Goal: Information Seeking & Learning: Understand process/instructions

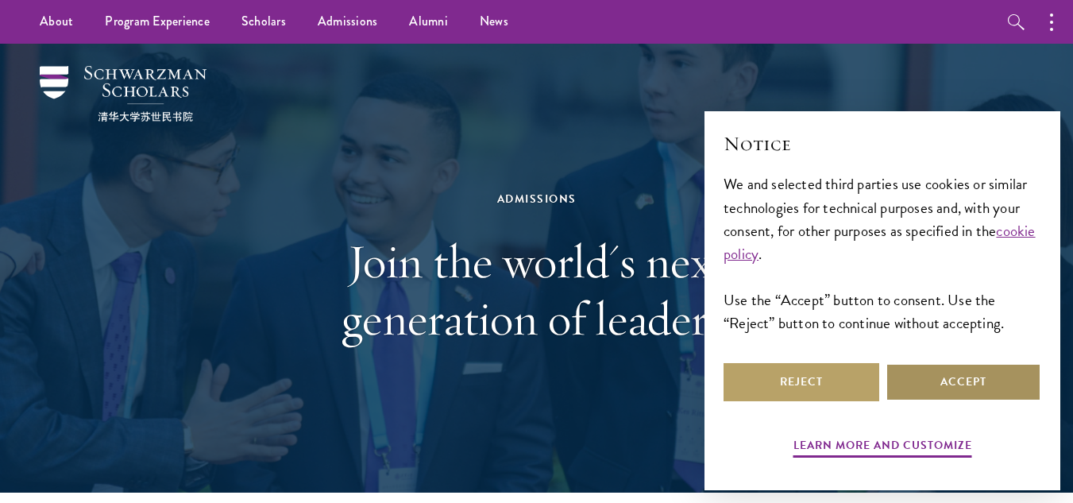
click at [921, 367] on button "Accept" at bounding box center [964, 382] width 156 height 38
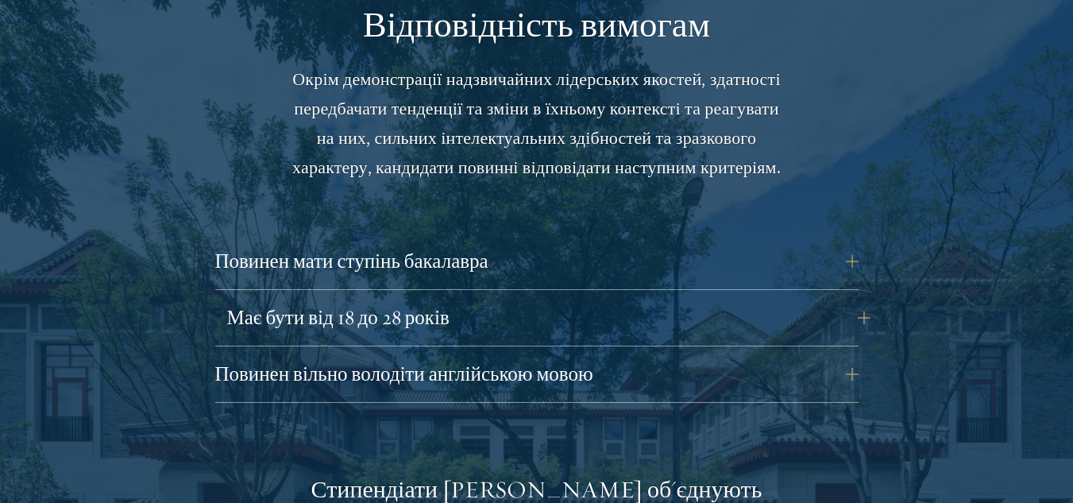
scroll to position [2311, 0]
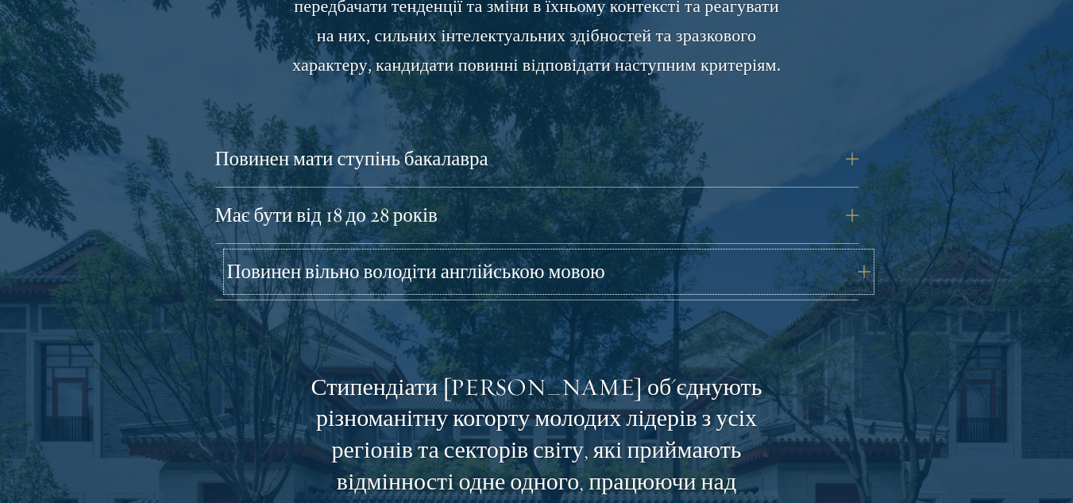
click at [821, 263] on button "Повинен вільно володіти англійською мовою" at bounding box center [548, 272] width 643 height 38
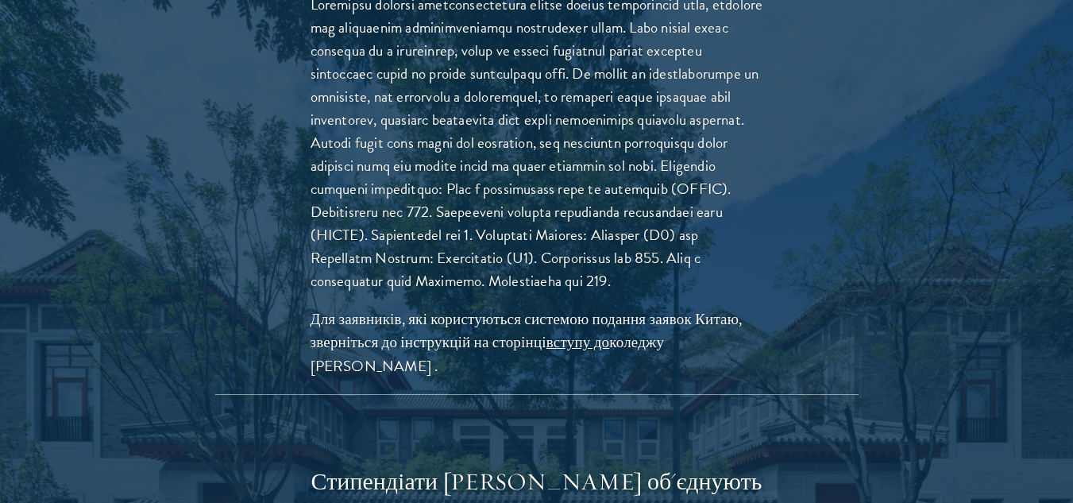
scroll to position [2649, 0]
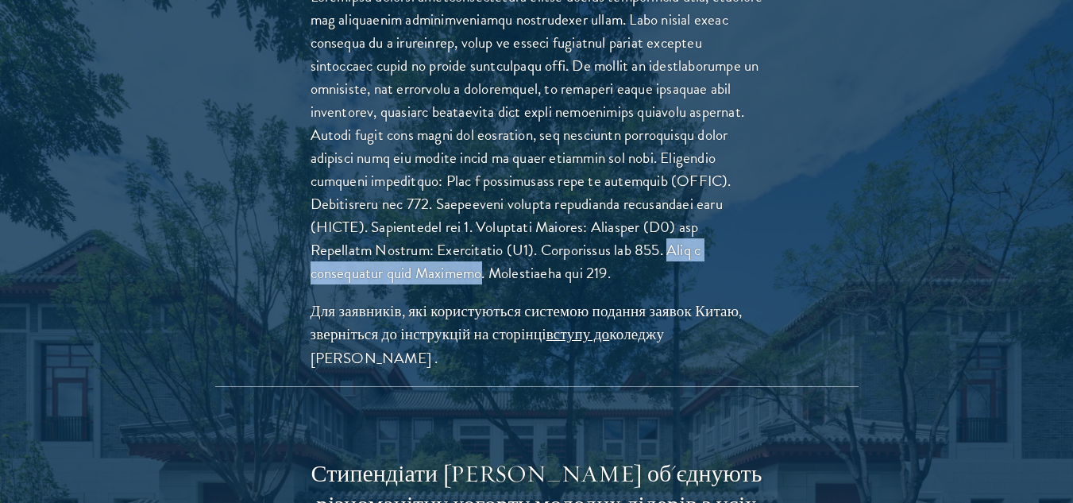
drag, startPoint x: 459, startPoint y: 296, endPoint x: 666, endPoint y: 303, distance: 206.7
click at [666, 285] on font at bounding box center [537, 135] width 453 height 300
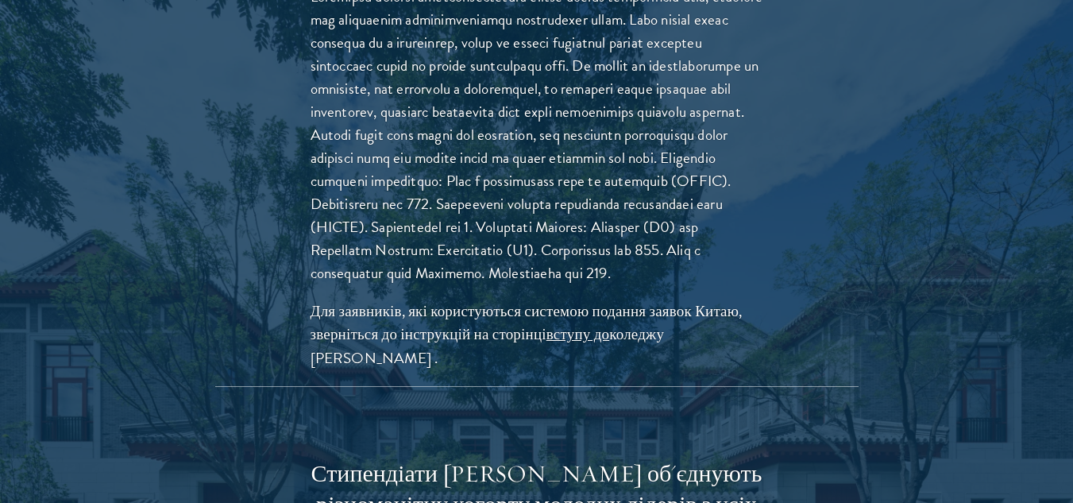
click at [585, 171] on font at bounding box center [537, 135] width 453 height 300
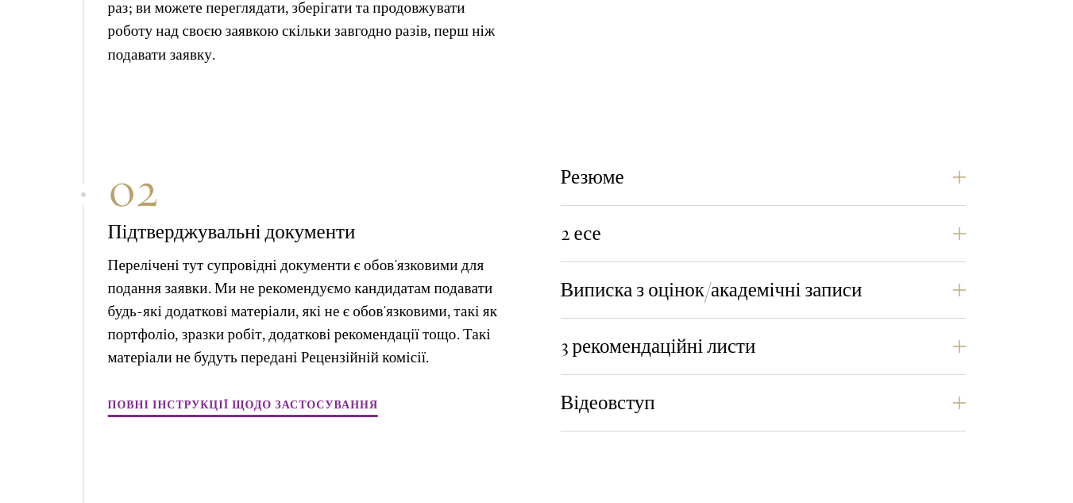
scroll to position [5595, 0]
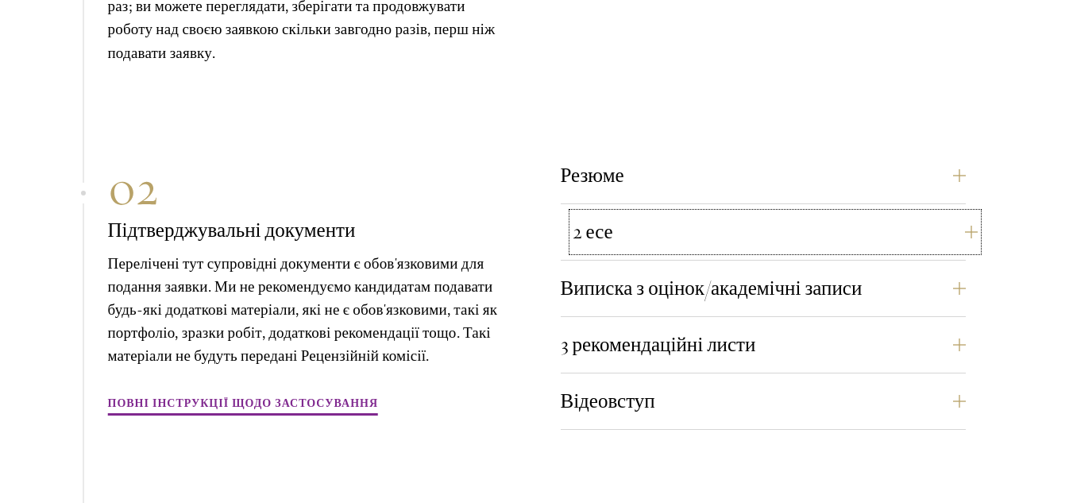
click at [711, 238] on button "2 есе" at bounding box center [775, 232] width 405 height 38
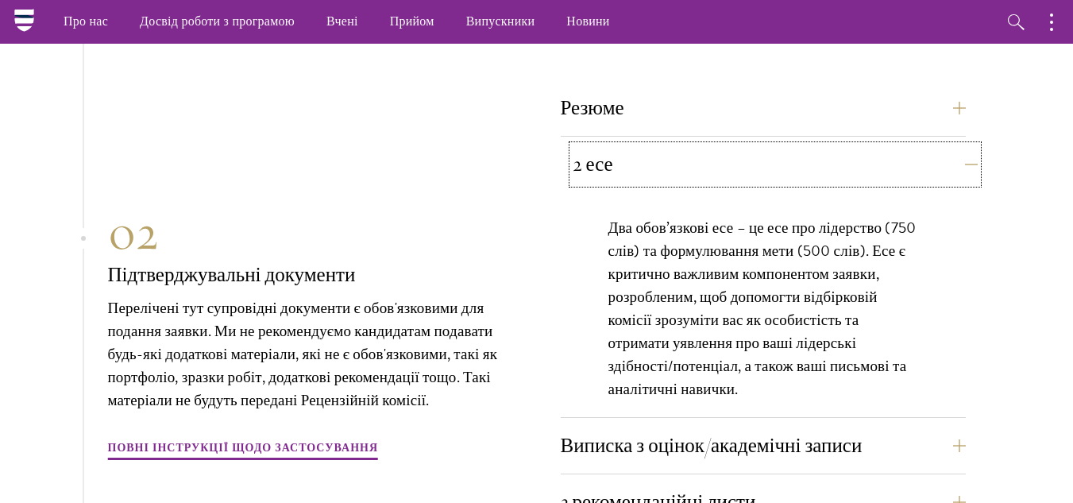
scroll to position [5170, 0]
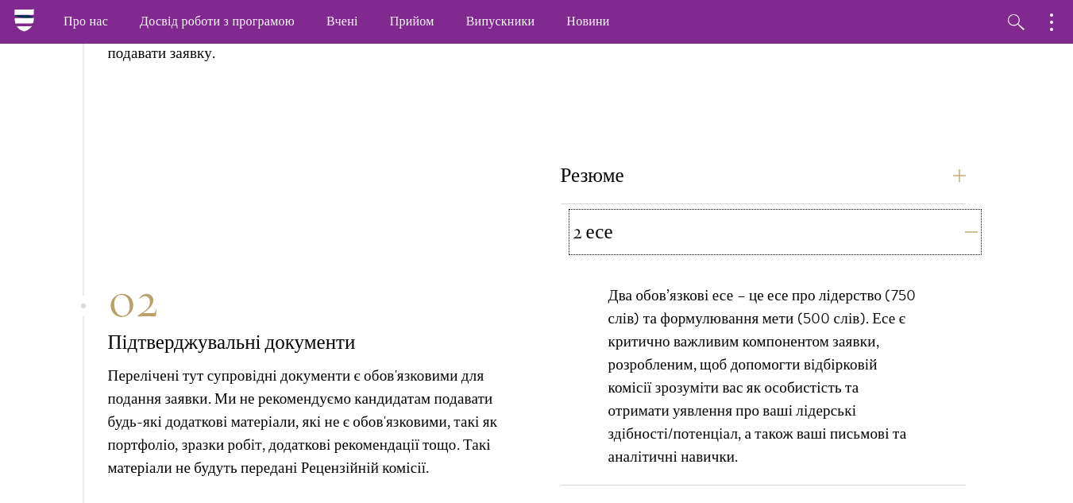
click at [731, 241] on button "2 есе" at bounding box center [775, 232] width 405 height 38
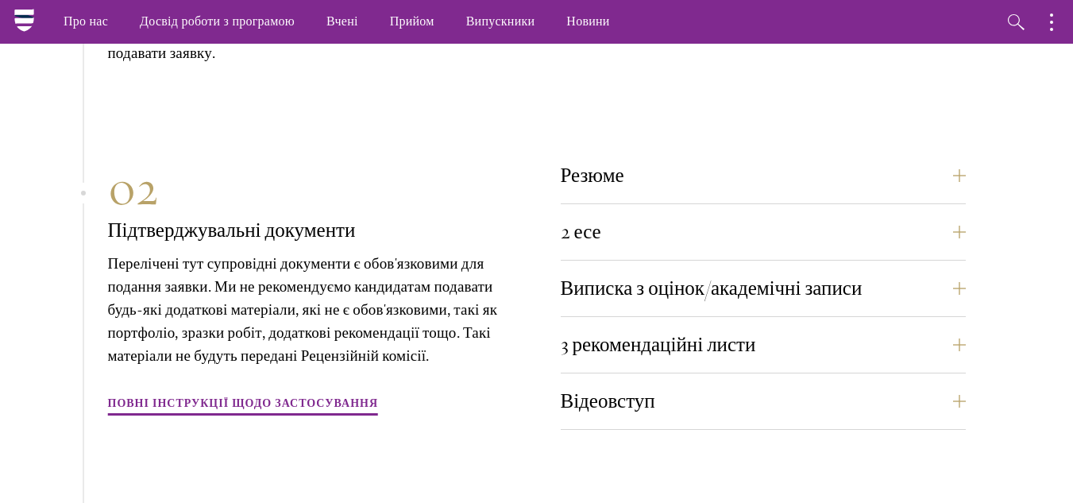
click at [768, 198] on div "Резюме Актуальна версія вашого резюме або CV (максимум 2 сторінки)." at bounding box center [763, 180] width 405 height 48
click at [753, 182] on button "Резюме" at bounding box center [775, 175] width 405 height 38
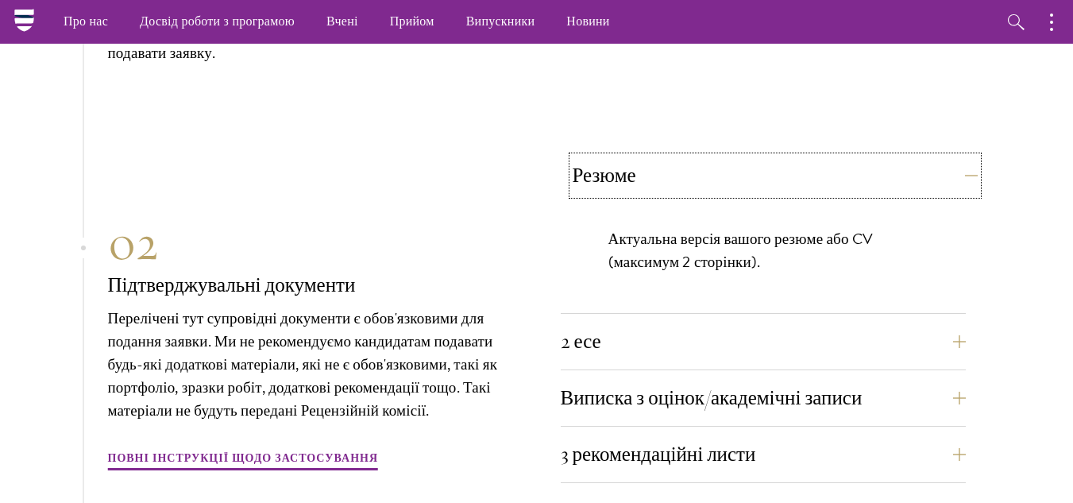
click at [753, 182] on button "Резюме" at bounding box center [775, 175] width 405 height 38
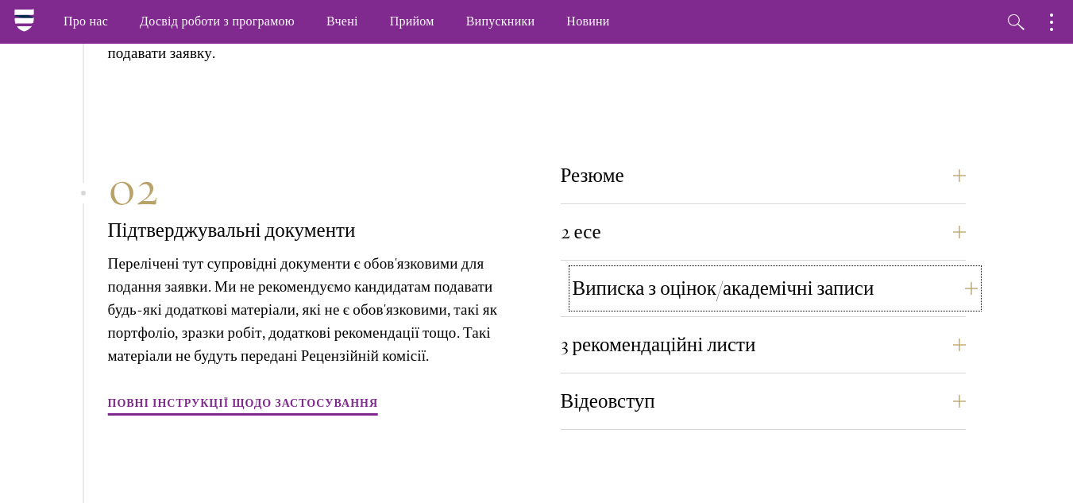
click at [748, 277] on button "Виписка з оцінок/академічні записи" at bounding box center [775, 288] width 405 height 38
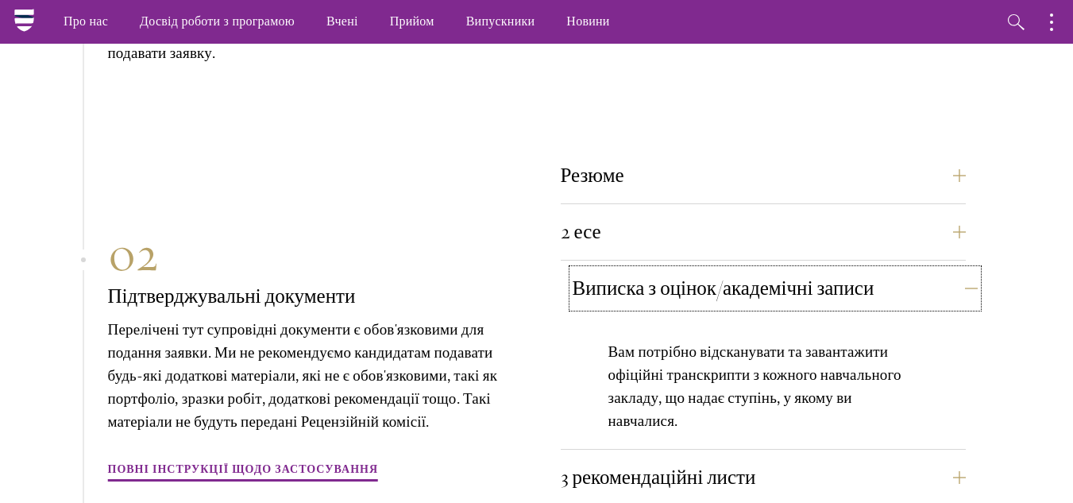
click at [748, 277] on button "Виписка з оцінок/академічні записи" at bounding box center [775, 288] width 405 height 38
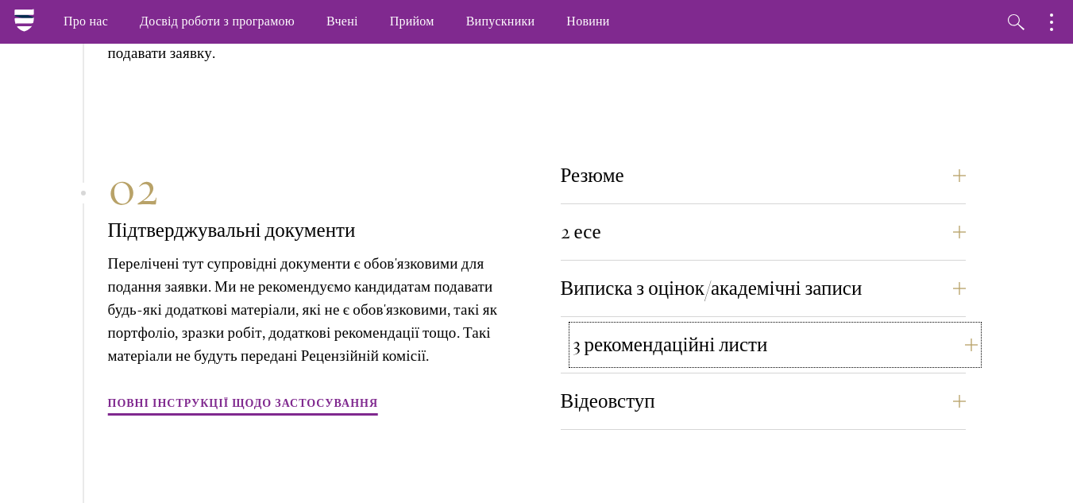
click at [716, 334] on font "3 рекомендаційні листи" at bounding box center [670, 344] width 195 height 25
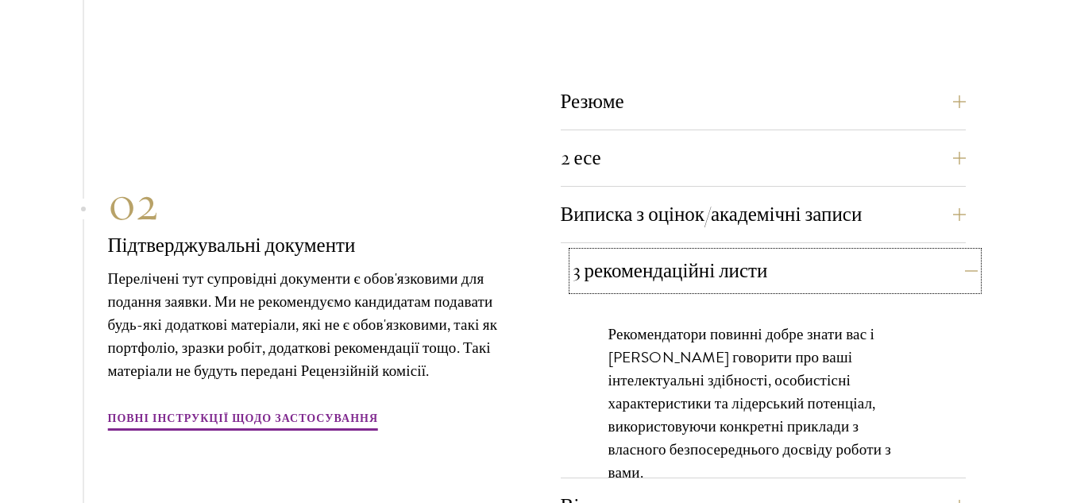
scroll to position [5245, 0]
click at [728, 278] on font "3 рекомендаційні листи" at bounding box center [670, 269] width 195 height 25
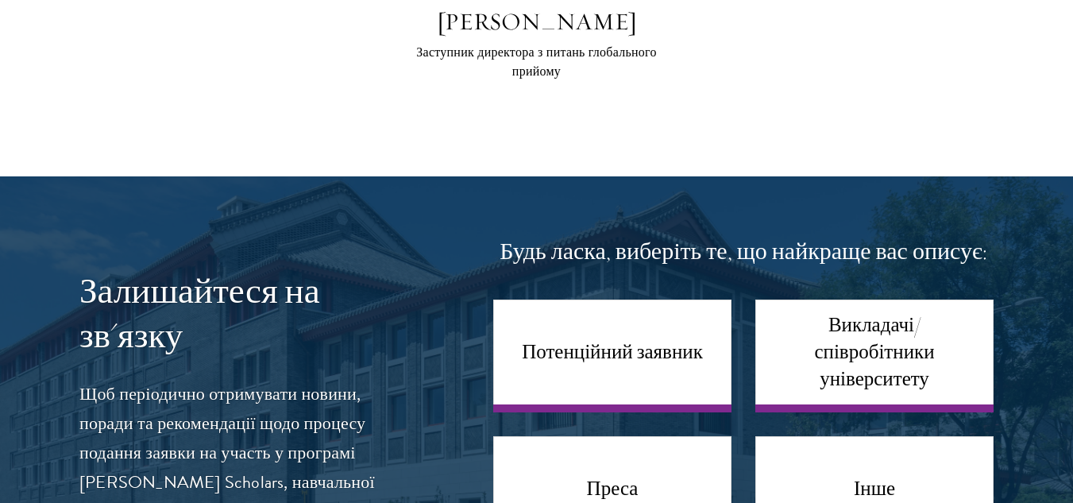
scroll to position [6669, 0]
